Goal: Register for event/course

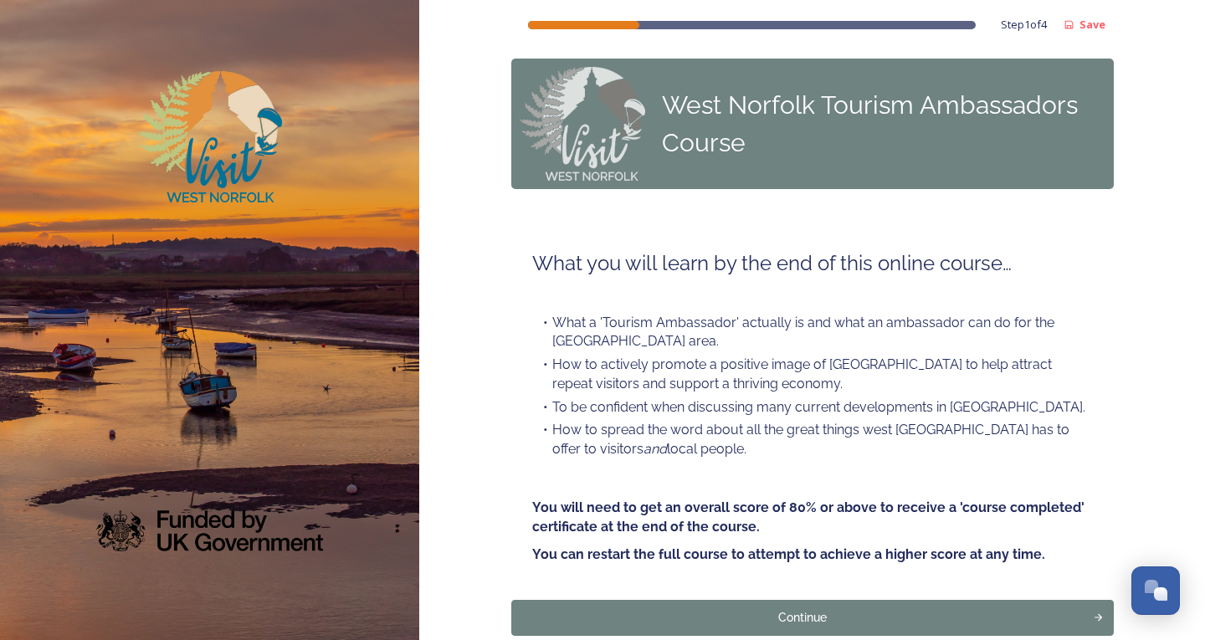
scroll to position [93, 0]
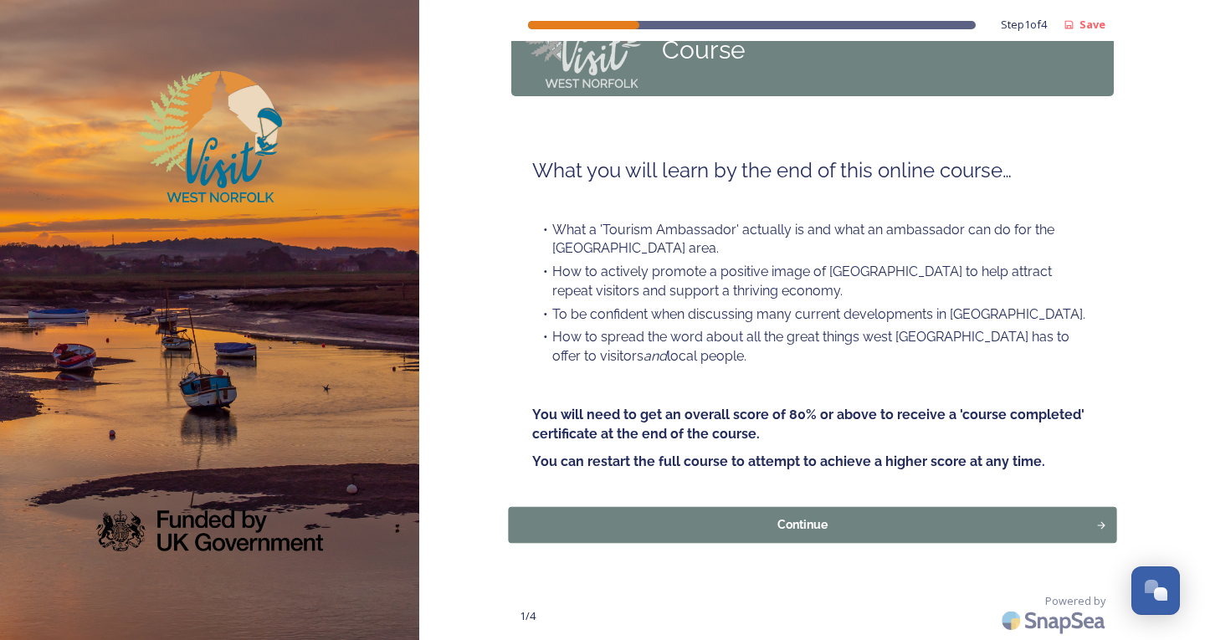
click at [614, 520] on div "Continue" at bounding box center [802, 525] width 570 height 18
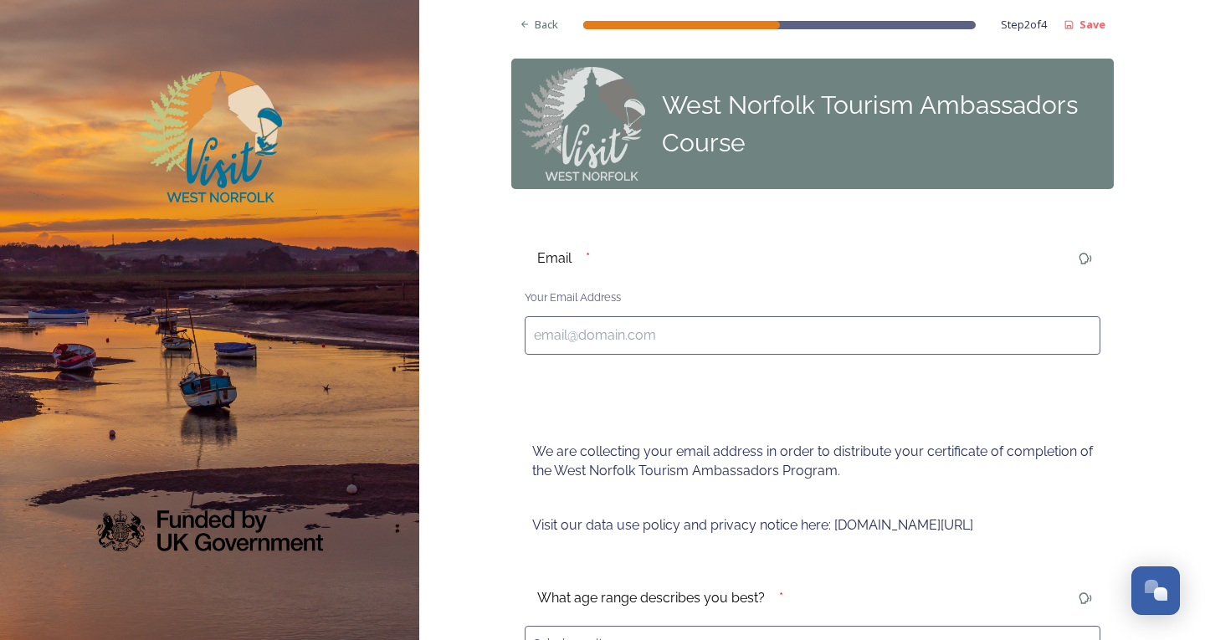
click at [585, 332] on input at bounding box center [813, 335] width 576 height 38
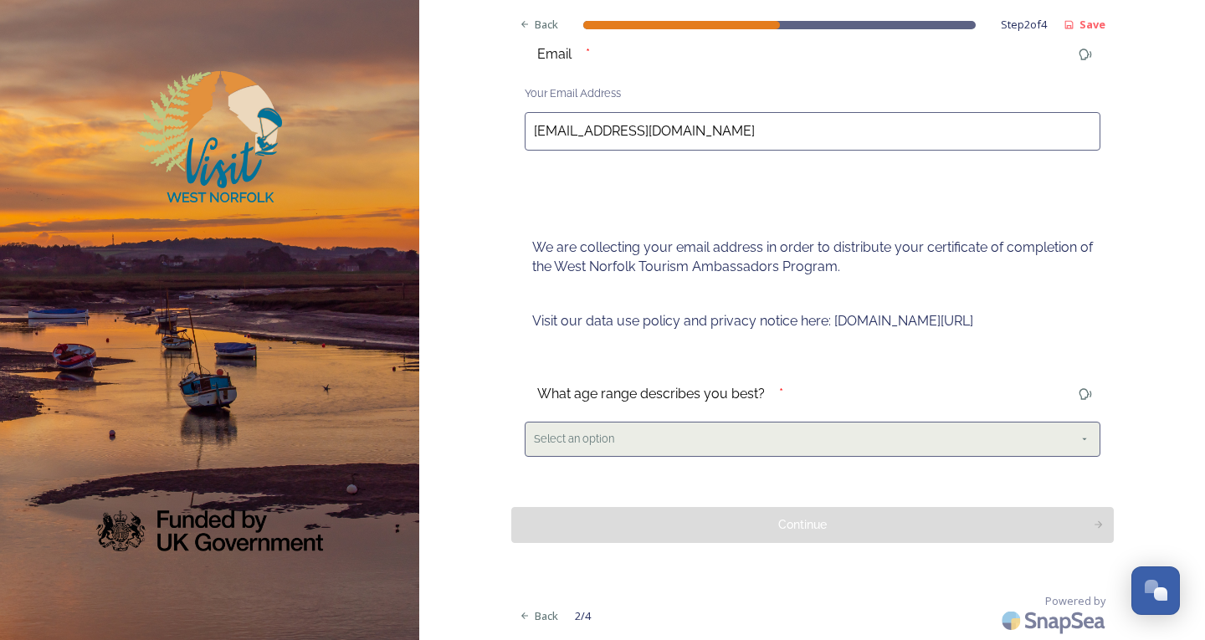
type input "[EMAIL_ADDRESS][DOMAIN_NAME]"
click at [608, 454] on div "Select an option" at bounding box center [813, 439] width 576 height 34
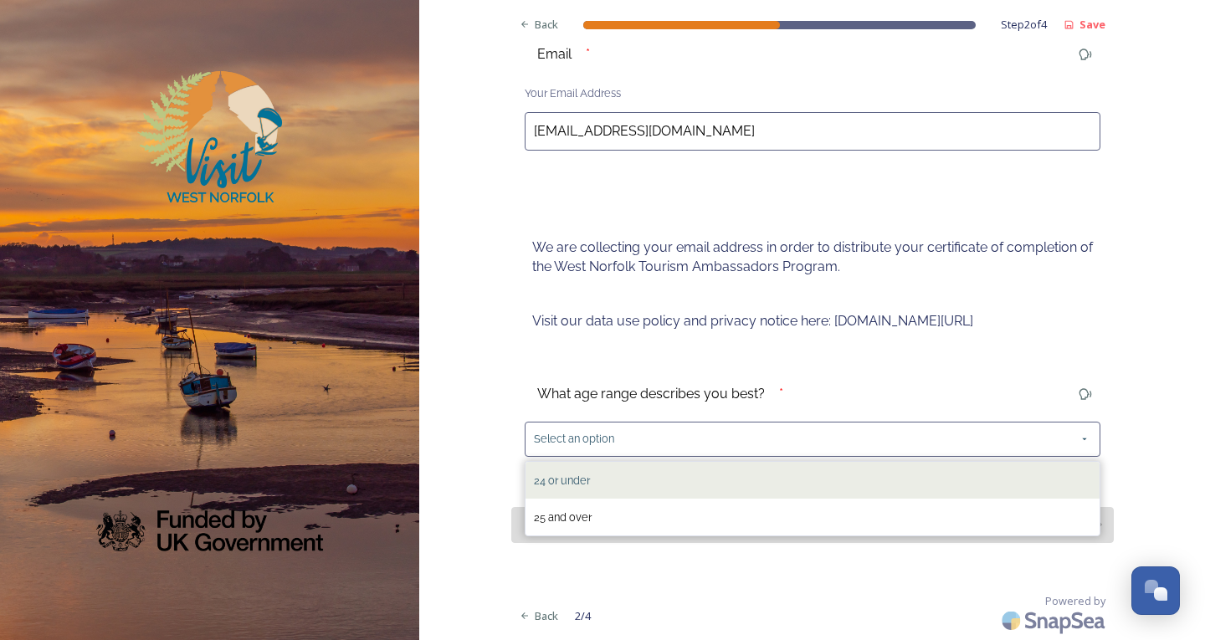
click at [607, 475] on div "24 or under" at bounding box center [812, 480] width 574 height 37
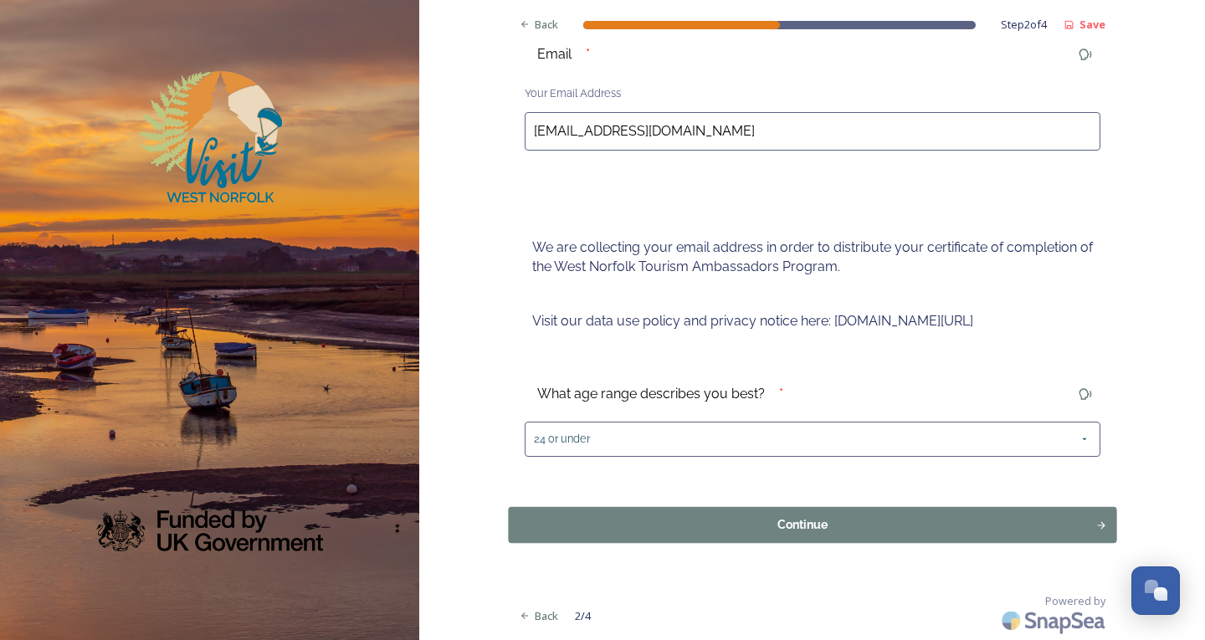
click at [625, 516] on div "Continue" at bounding box center [802, 524] width 570 height 18
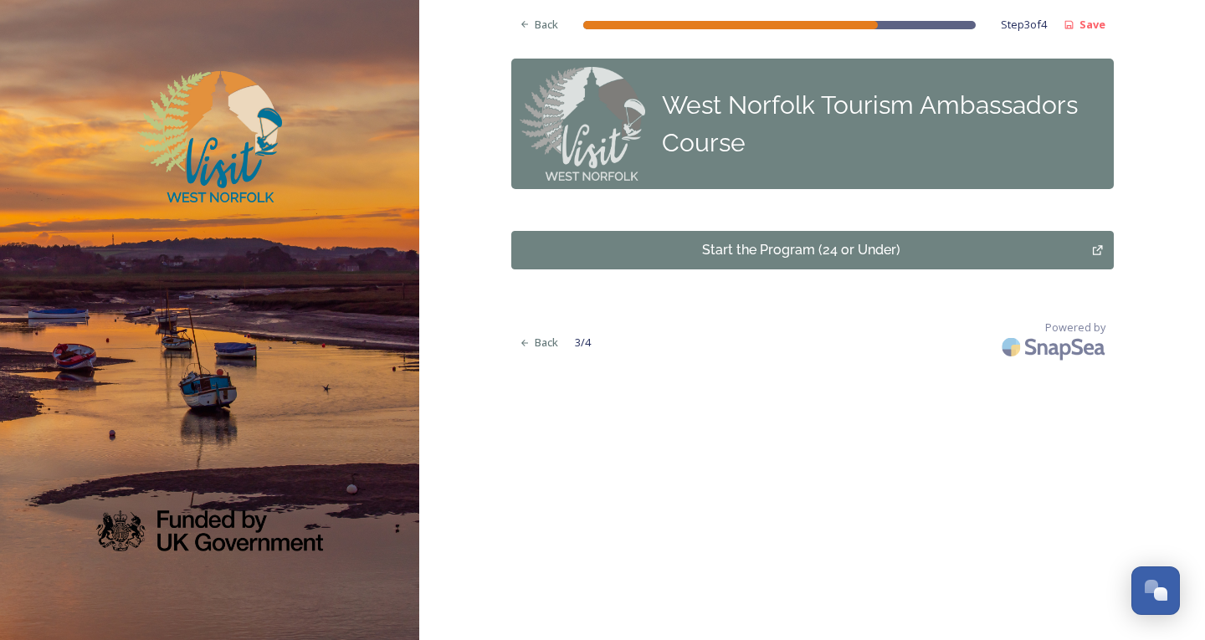
click at [699, 250] on div "Start the Program (24 or Under)" at bounding box center [801, 250] width 563 height 20
